Goal: Task Accomplishment & Management: Use online tool/utility

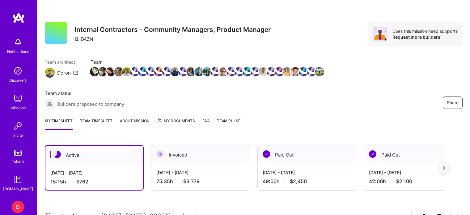
scroll to position [148, 0]
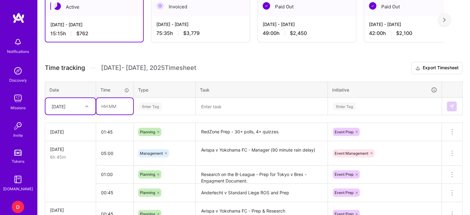
click at [102, 104] on input "text" at bounding box center [114, 106] width 37 height 16
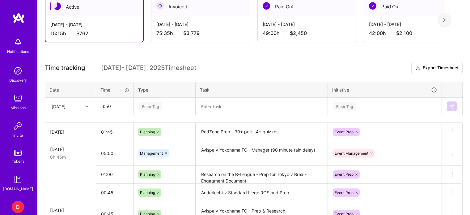
type input "03:50"
click at [151, 104] on div "Enter Tag" at bounding box center [150, 106] width 23 height 10
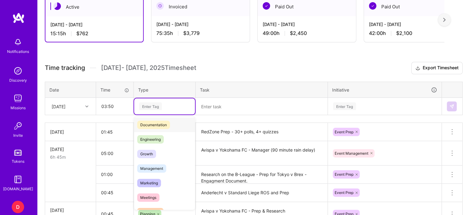
scroll to position [31, 0]
click at [159, 166] on span "Management" at bounding box center [151, 168] width 29 height 8
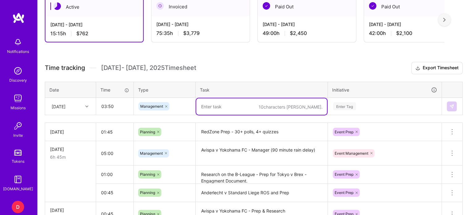
click at [207, 105] on textarea at bounding box center [261, 106] width 131 height 16
paste textarea "Utsunomiya Brex"
type textarea "Kahima v Gamba & Tokyo/Utsunomiya Brex B1"
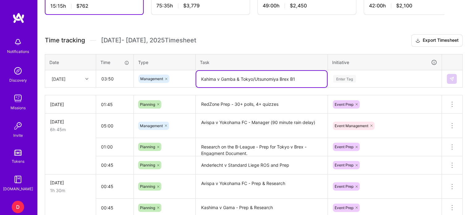
click at [342, 87] on div "Enter Tag" at bounding box center [384, 79] width 113 height 16
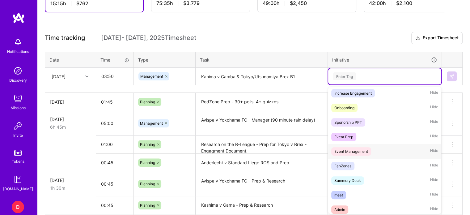
click at [348, 150] on div "Event Management" at bounding box center [351, 151] width 34 height 6
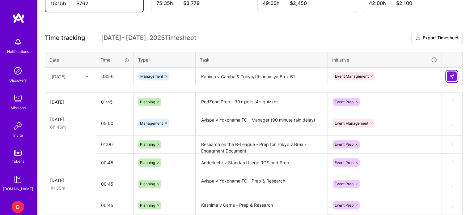
click at [451, 74] on img at bounding box center [451, 76] width 5 height 5
